Goal: Transaction & Acquisition: Purchase product/service

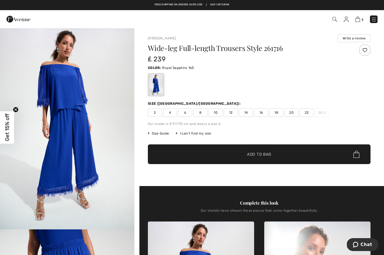
click at [352, 100] on div "Wide-leg Full-length Trousers Style 261716 ₤ 239 Color: Royal Sapphire 163 Size…" at bounding box center [259, 115] width 223 height 142
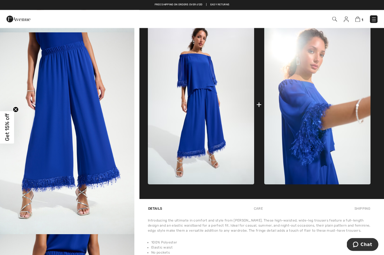
scroll to position [198, 0]
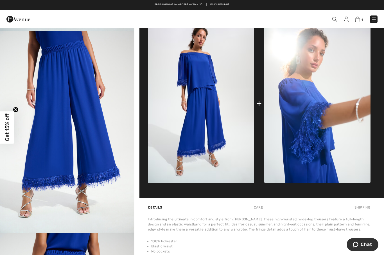
click at [323, 122] on img at bounding box center [318, 103] width 106 height 160
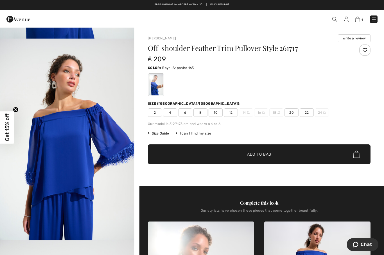
scroll to position [191, 0]
click at [200, 135] on div "I can't find my size" at bounding box center [193, 133] width 35 height 5
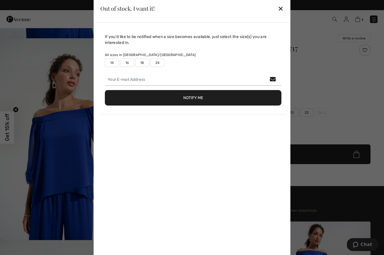
click at [143, 64] on label "18" at bounding box center [142, 63] width 14 height 8
type input "true"
click at [282, 12] on div "✕" at bounding box center [281, 9] width 6 height 12
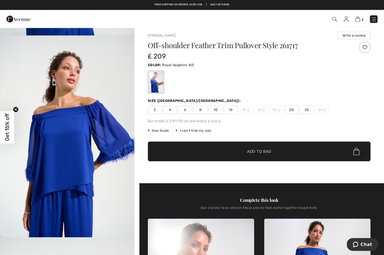
scroll to position [0, 0]
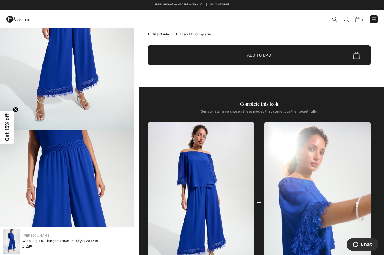
scroll to position [120, 0]
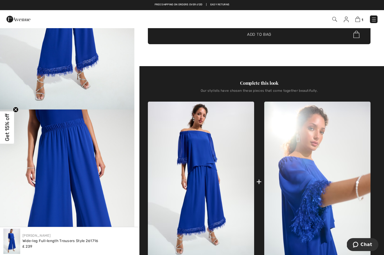
click at [324, 200] on img at bounding box center [318, 182] width 106 height 160
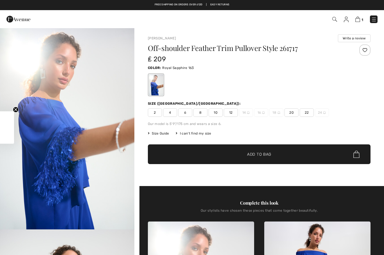
checkbox input "true"
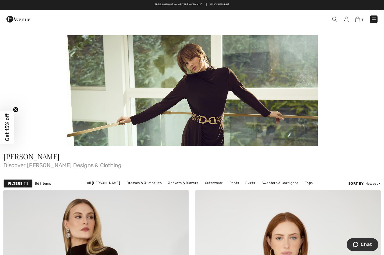
click at [360, 21] on img at bounding box center [358, 19] width 5 height 5
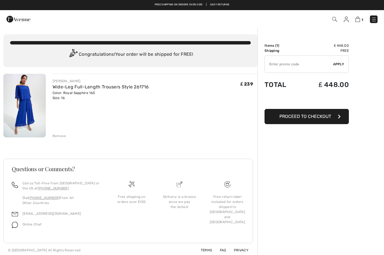
click at [343, 47] on td "₤ 448.00" at bounding box center [324, 45] width 49 height 5
click at [332, 114] on button "Proceed to Checkout" at bounding box center [307, 116] width 84 height 15
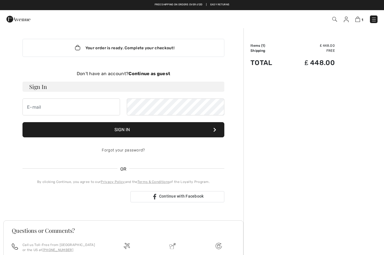
click at [374, 67] on div "Order Summary Details Items ( 1 ) ₤ 448.00 Promo code ₤ 0.00 Shipping Free Tax1…" at bounding box center [314, 173] width 141 height 291
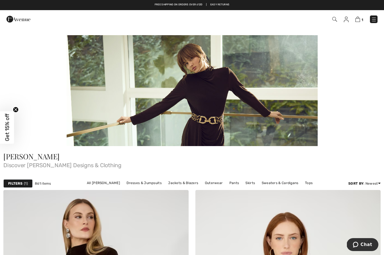
click at [360, 19] on img at bounding box center [358, 19] width 5 height 5
click at [359, 21] on img at bounding box center [358, 19] width 5 height 5
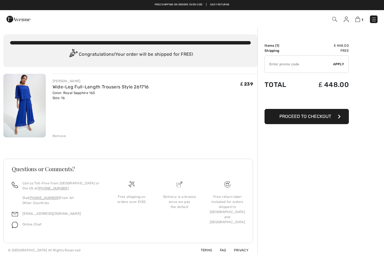
click at [35, 113] on img at bounding box center [24, 106] width 42 height 64
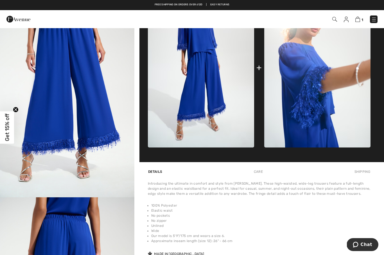
scroll to position [217, 0]
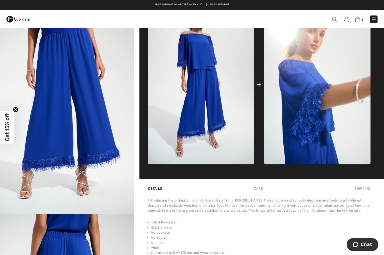
click at [321, 119] on img at bounding box center [318, 85] width 106 height 160
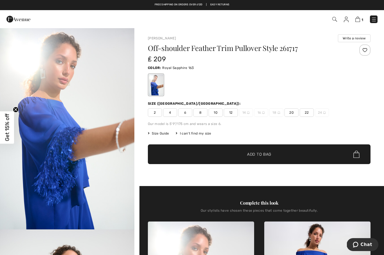
click at [295, 111] on span "20" at bounding box center [292, 112] width 14 height 8
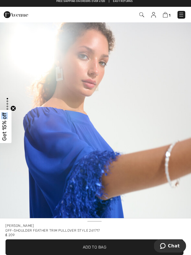
click at [184, 120] on img "1 / 6" at bounding box center [95, 153] width 191 height 286
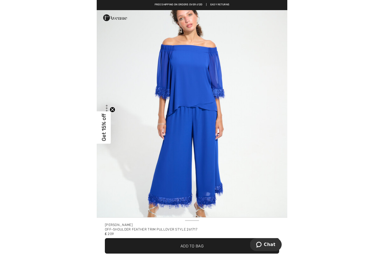
scroll to position [897, 0]
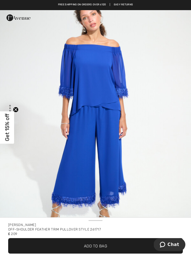
click at [112, 112] on img "4 / 6" at bounding box center [95, 115] width 191 height 286
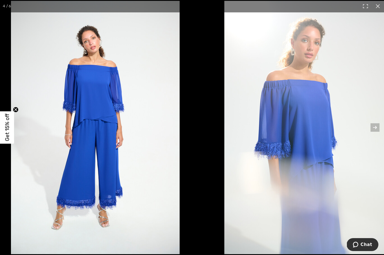
scroll to position [897, 0]
